Goal: Information Seeking & Learning: Find specific page/section

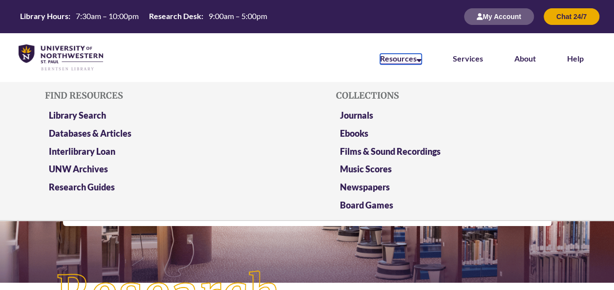
click at [417, 56] on icon at bounding box center [419, 59] width 5 height 8
click at [112, 131] on link "Databases & Articles" at bounding box center [90, 134] width 83 height 12
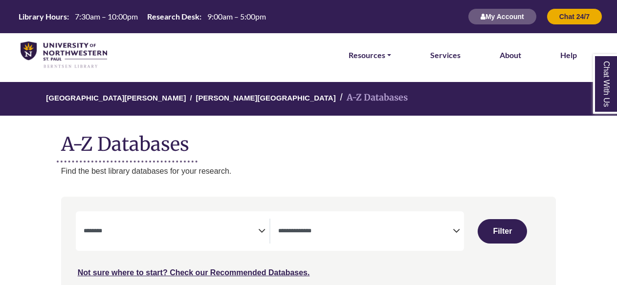
select select "Database Subject Filter"
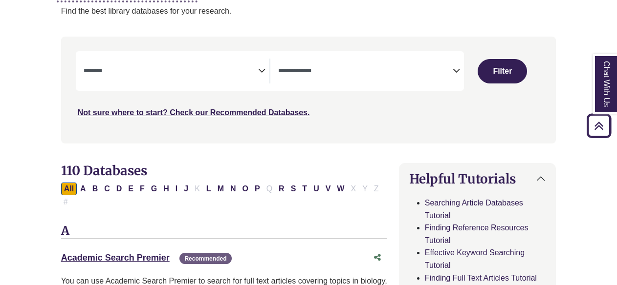
scroll to position [161, 0]
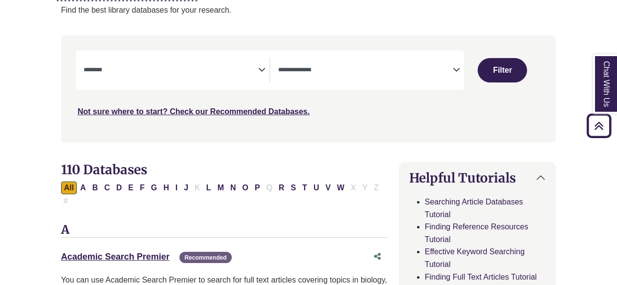
click at [358, 70] on textarea "Search" at bounding box center [365, 71] width 174 height 8
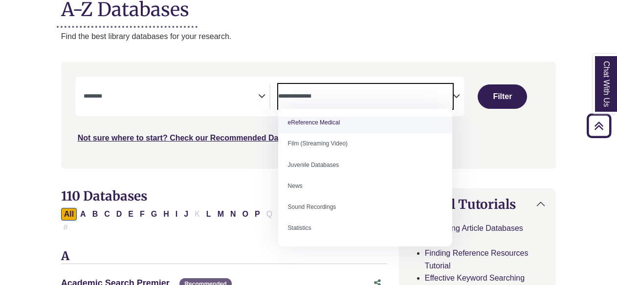
scroll to position [0, 0]
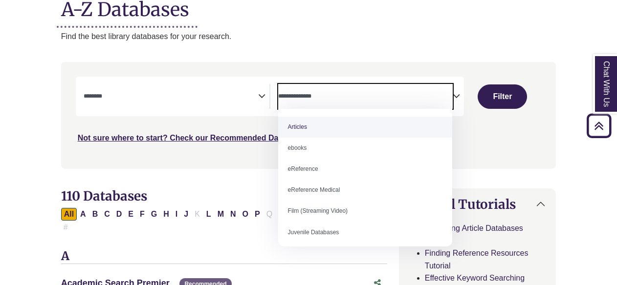
select select "*****"
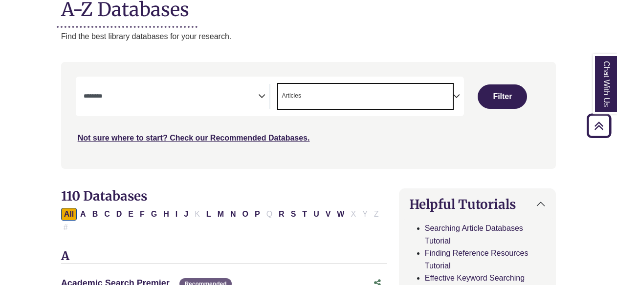
click at [262, 93] on icon "Search filters" at bounding box center [261, 94] width 7 height 15
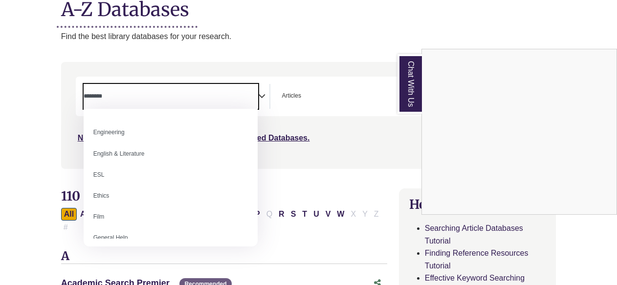
scroll to position [314, 0]
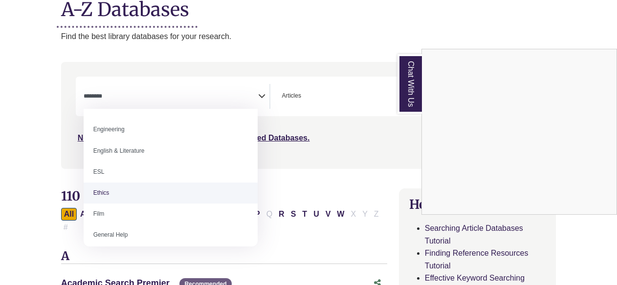
select select "******"
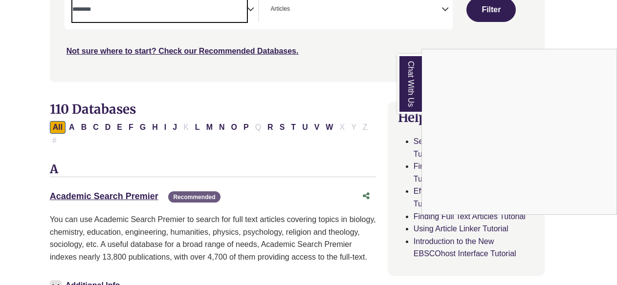
scroll to position [221, 11]
click at [492, 16] on div "Chat With Us" at bounding box center [308, 142] width 617 height 285
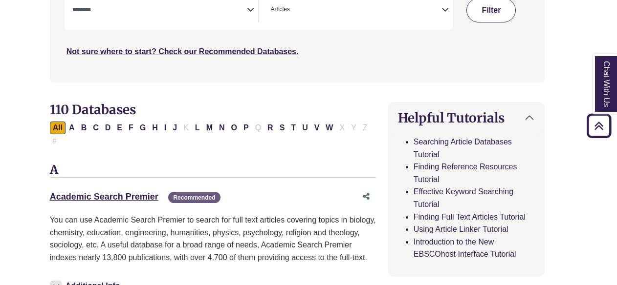
click at [492, 12] on button "Filter" at bounding box center [490, 10] width 49 height 24
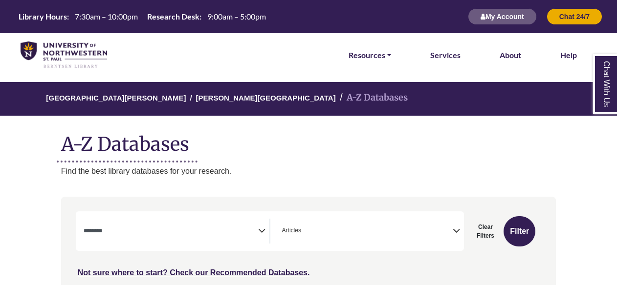
click at [254, 227] on span "Search filters" at bounding box center [171, 230] width 174 height 8
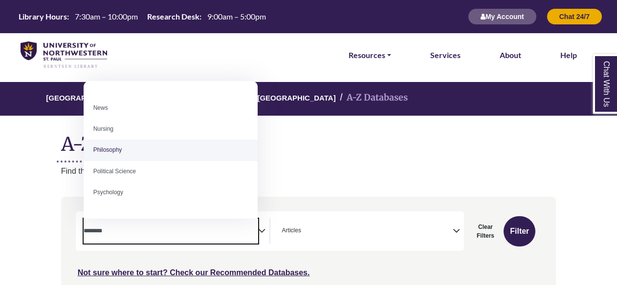
scroll to position [688, 0]
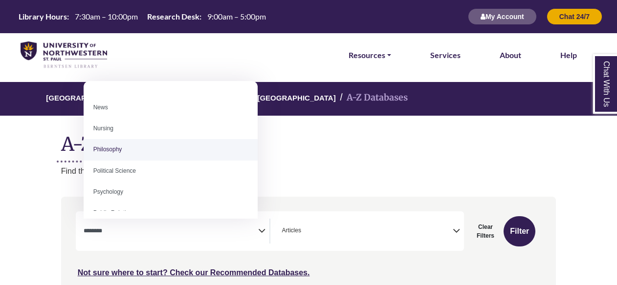
select select "******"
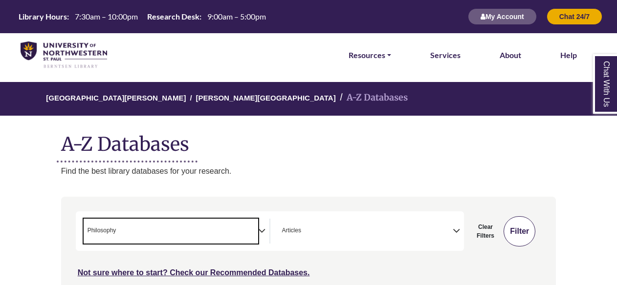
click at [523, 229] on button "Filter" at bounding box center [519, 232] width 32 height 30
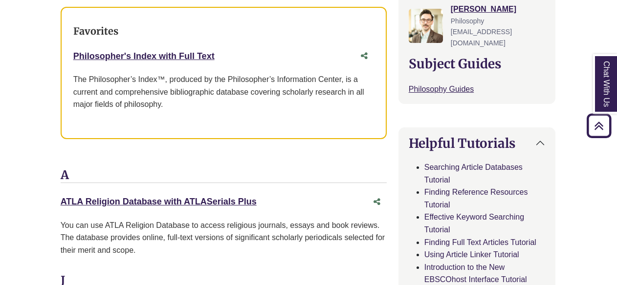
scroll to position [386, 0]
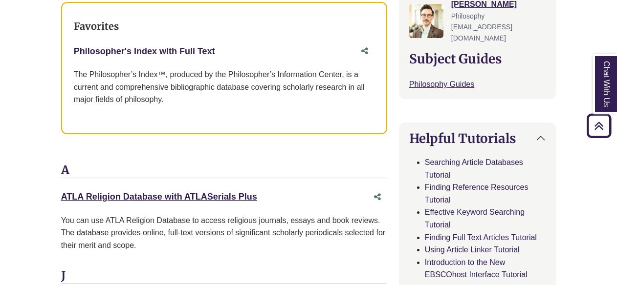
click at [193, 46] on link "Philosopher's Index with Full Text This link opens in a new window" at bounding box center [144, 51] width 141 height 10
